Goal: Task Accomplishment & Management: Use online tool/utility

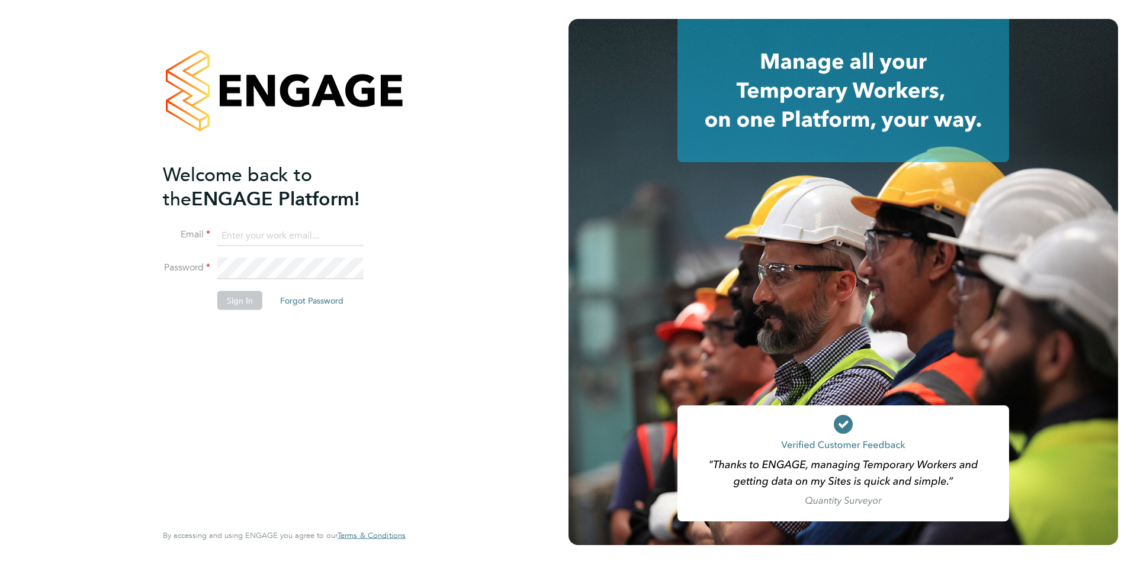
click at [237, 239] on input at bounding box center [290, 235] width 146 height 21
paste input "[EMAIL_ADDRESS][DOMAIN_NAME]"
type input "[EMAIL_ADDRESS][DOMAIN_NAME]"
click at [233, 300] on button "Sign In" at bounding box center [239, 300] width 45 height 19
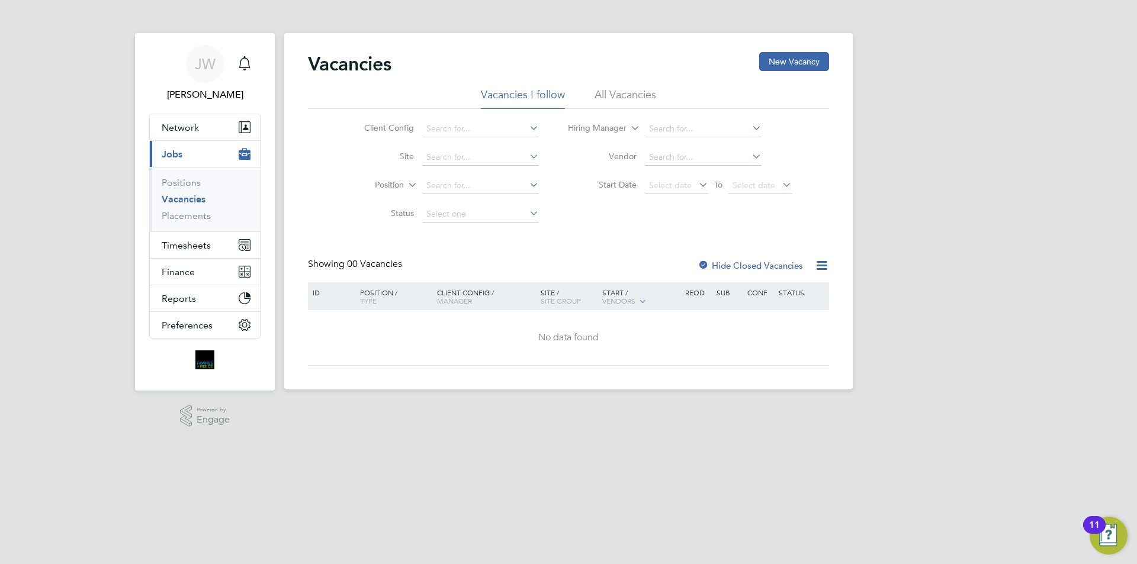
click at [631, 89] on li "All Vacancies" at bounding box center [626, 98] width 62 height 21
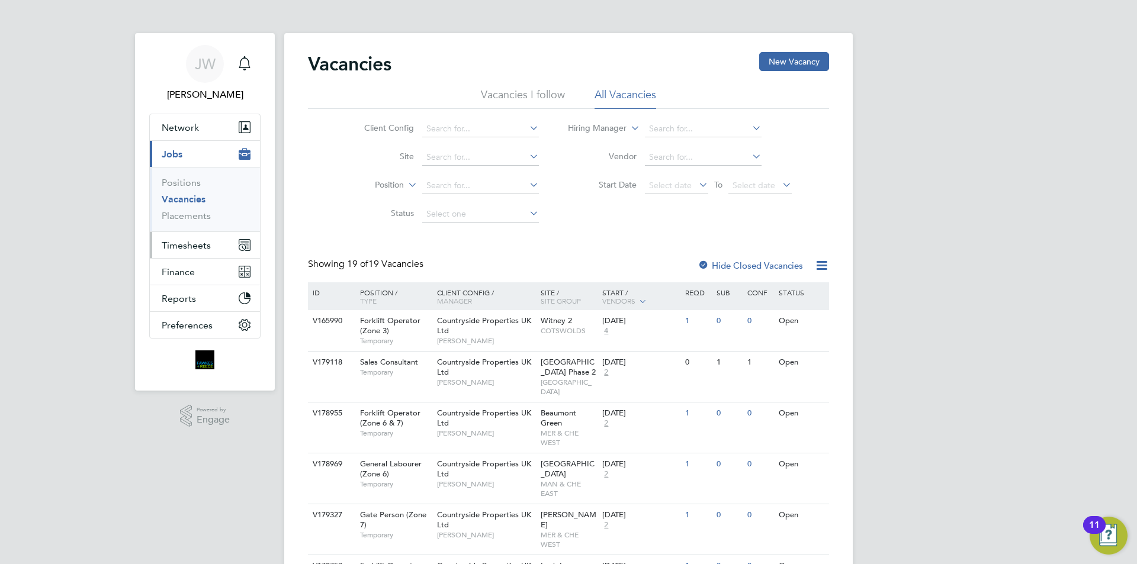
click at [201, 249] on span "Timesheets" at bounding box center [186, 245] width 49 height 11
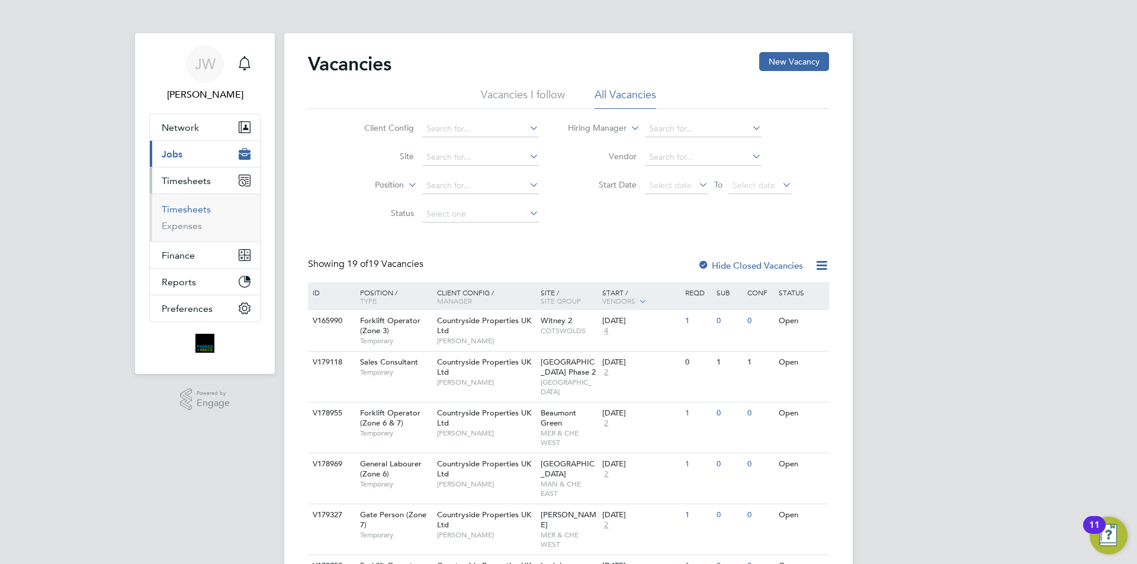
click at [185, 208] on link "Timesheets" at bounding box center [186, 209] width 49 height 11
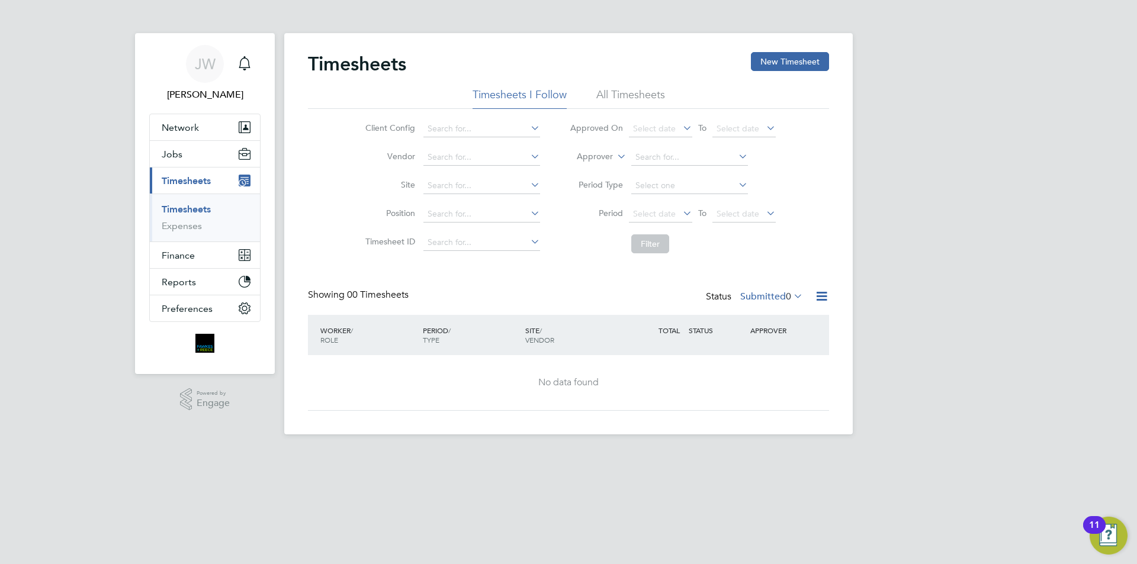
click at [652, 94] on li "All Timesheets" at bounding box center [630, 98] width 69 height 21
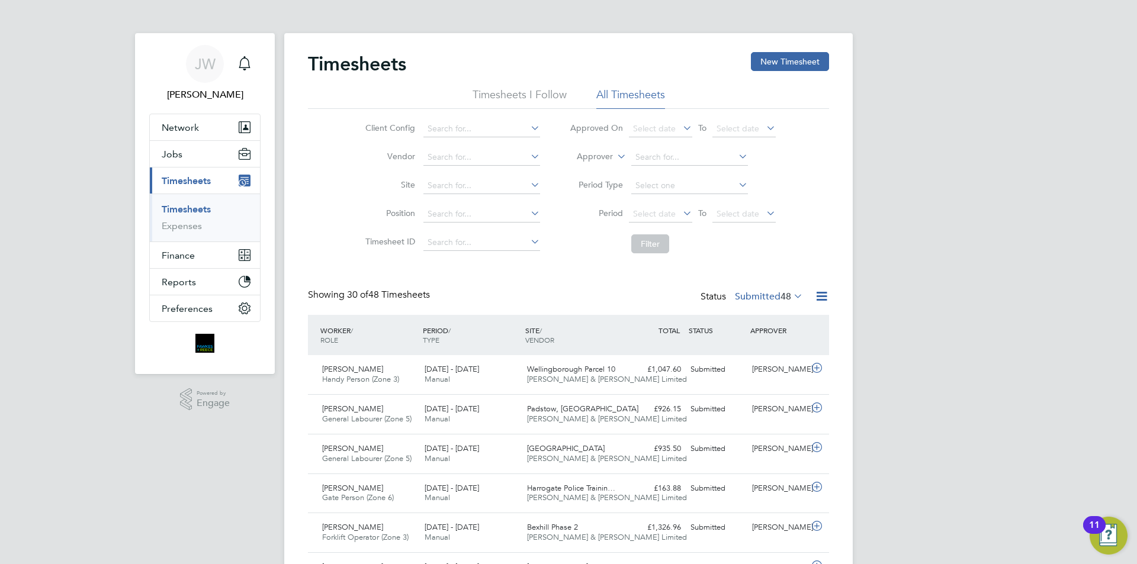
click at [791, 296] on icon at bounding box center [791, 296] width 0 height 17
click at [746, 317] on li "All" at bounding box center [749, 317] width 54 height 17
click at [824, 294] on icon at bounding box center [821, 296] width 15 height 15
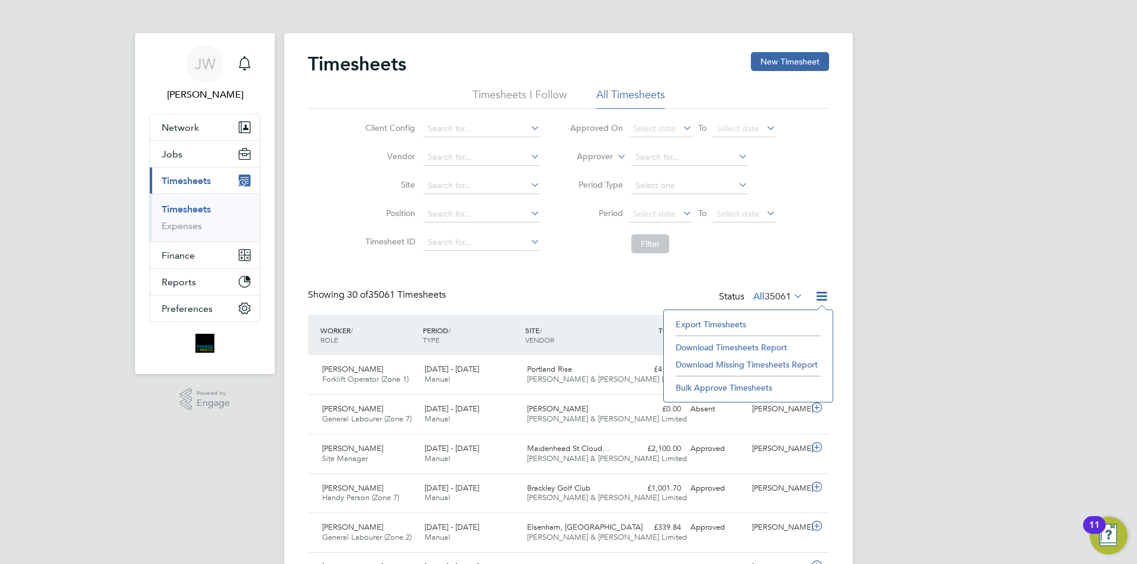
click at [708, 322] on li "Export Timesheets" at bounding box center [748, 324] width 157 height 17
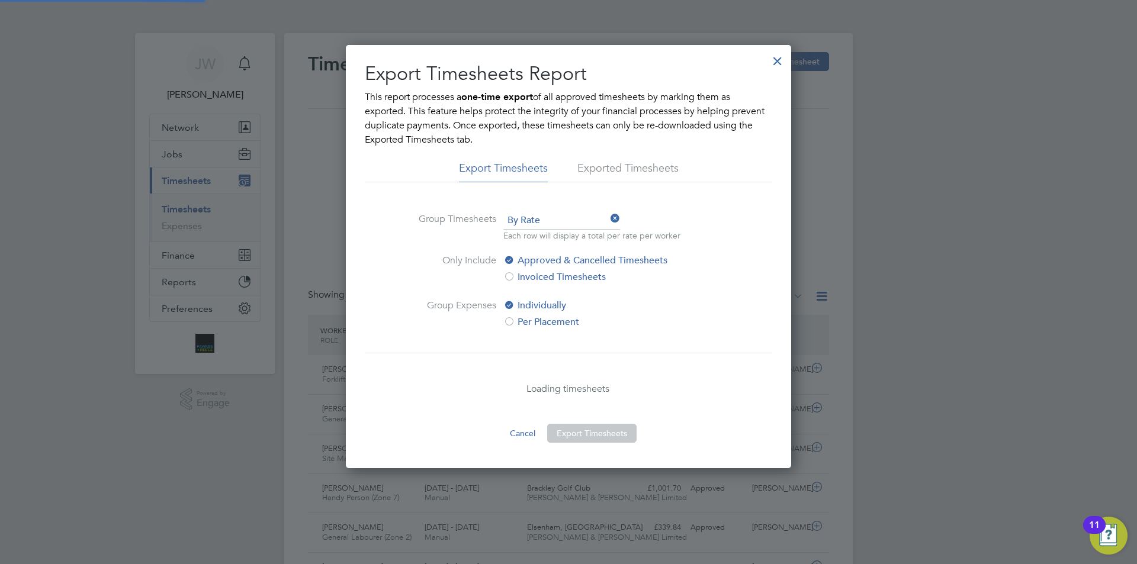
click at [777, 62] on div at bounding box center [777, 57] width 21 height 21
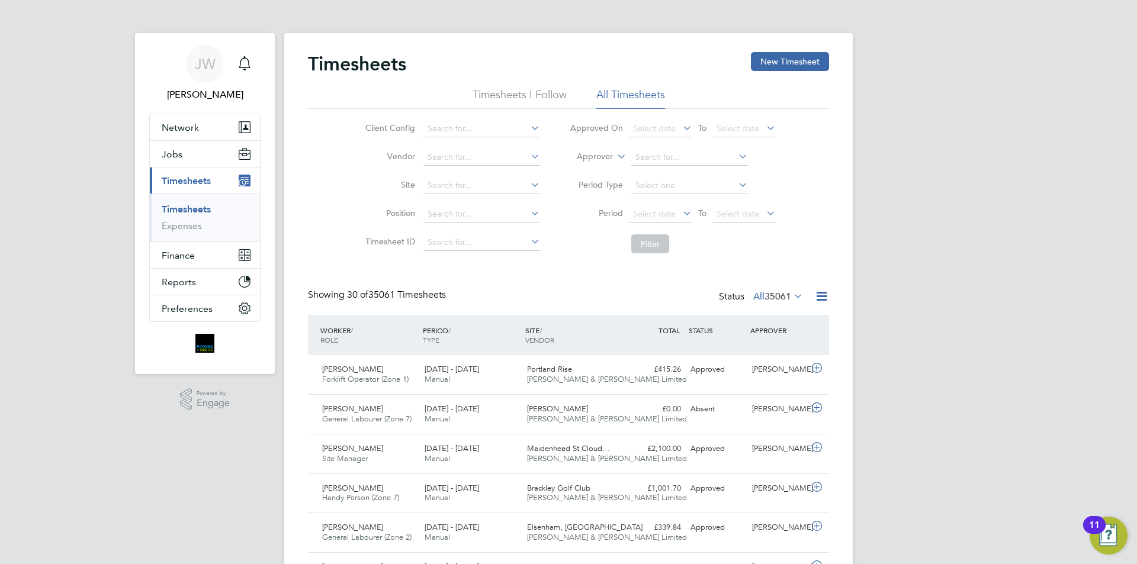
click at [819, 296] on icon at bounding box center [821, 296] width 15 height 15
click at [747, 349] on li "Download Timesheets Report" at bounding box center [748, 347] width 157 height 17
